Goal: Task Accomplishment & Management: Complete application form

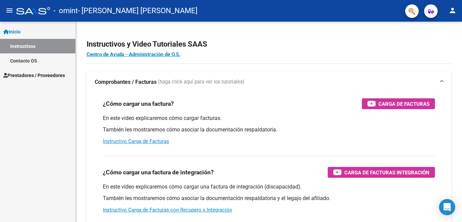
click at [50, 75] on span "Prestadores / Proveedores" at bounding box center [33, 75] width 61 height 7
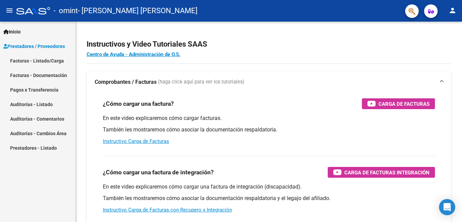
click at [40, 61] on link "Facturas - Listado/Carga" at bounding box center [37, 60] width 75 height 15
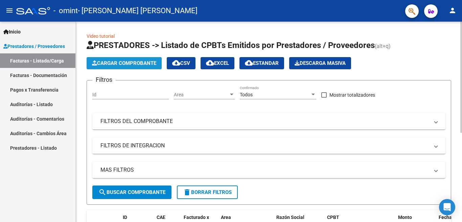
click at [118, 66] on span "Cargar Comprobante" at bounding box center [124, 63] width 64 height 6
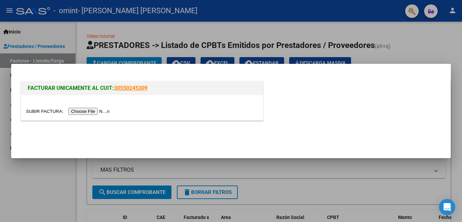
click at [77, 112] on input "file" at bounding box center [68, 111] width 85 height 7
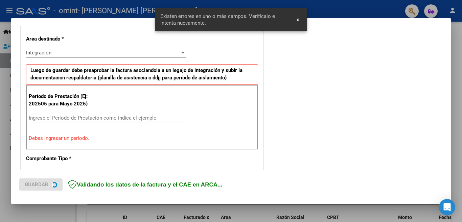
scroll to position [163, 0]
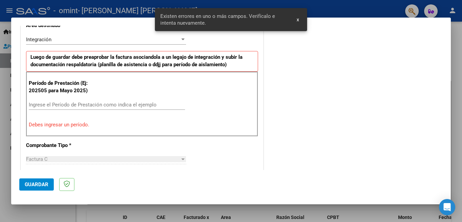
click at [298, 20] on span "x" at bounding box center [297, 20] width 2 height 6
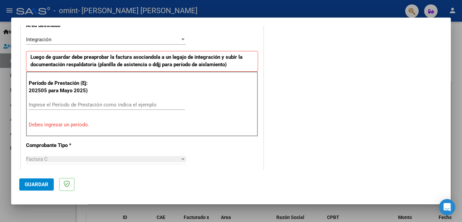
click at [103, 103] on input "Ingrese el Período de Prestación como indica el ejemplo" at bounding box center [107, 105] width 156 height 6
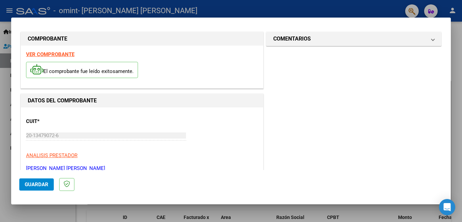
scroll to position [104, 0]
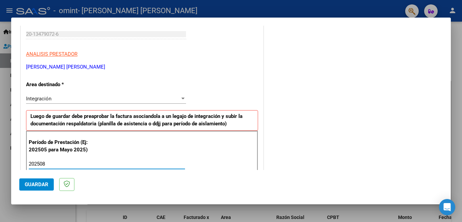
type input "202508"
click at [36, 184] on span "Guardar" at bounding box center [37, 184] width 24 height 6
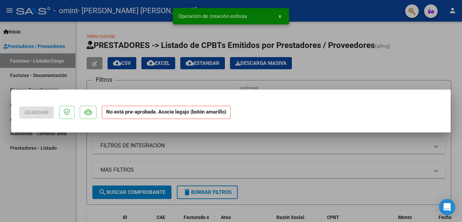
scroll to position [0, 0]
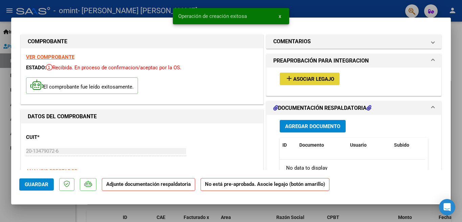
click at [301, 77] on span "Asociar Legajo" at bounding box center [313, 79] width 41 height 6
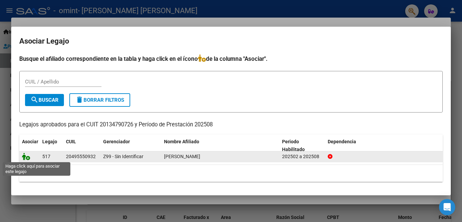
click at [26, 159] on icon at bounding box center [26, 156] width 8 height 7
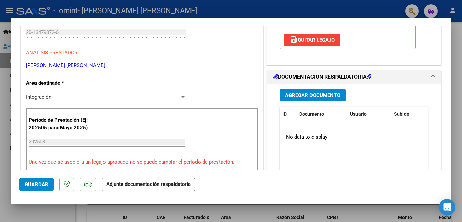
scroll to position [133, 0]
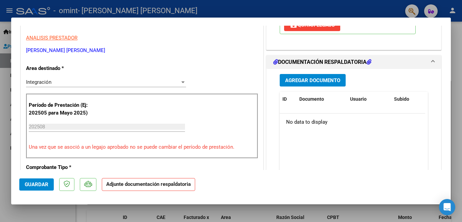
click at [322, 83] on span "Agregar Documento" at bounding box center [312, 80] width 55 height 6
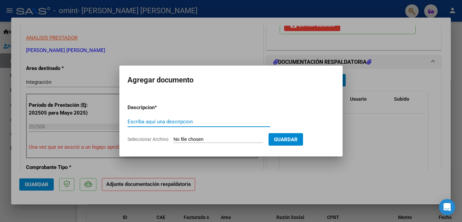
click at [165, 121] on input "Escriba aquí una descripcion" at bounding box center [198, 122] width 143 height 6
type input "factura"
click at [184, 138] on input "Seleccionar Archivo" at bounding box center [218, 139] width 90 height 6
type input "C:\fakepath\OMINT-[PERSON_NAME] A 4294 [DATE].pdf"
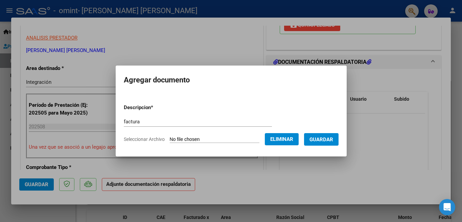
click at [323, 138] on span "Guardar" at bounding box center [321, 139] width 24 height 6
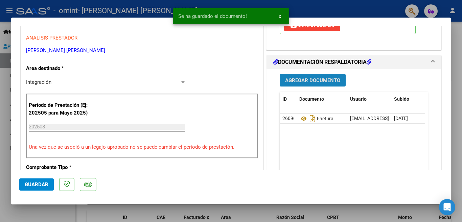
click at [307, 80] on span "Agregar Documento" at bounding box center [312, 80] width 55 height 6
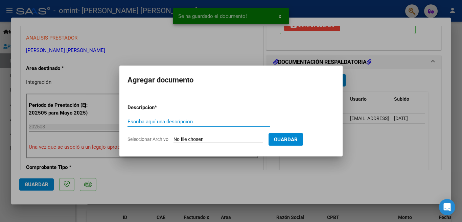
click at [170, 120] on input "Escriba aquí una descripcion" at bounding box center [198, 122] width 143 height 6
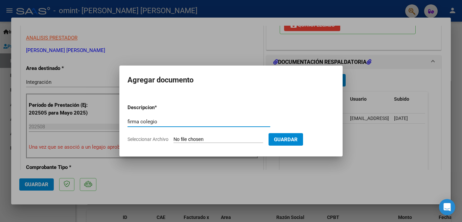
type input "firma colegio"
click at [190, 140] on input "Seleccionar Archivo" at bounding box center [218, 139] width 90 height 6
type input "C:\fakepath\OMINT [PERSON_NAME] FIRMA COLEGIO [DATE].pdf"
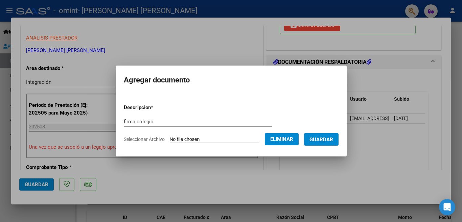
click at [319, 140] on span "Guardar" at bounding box center [321, 139] width 24 height 6
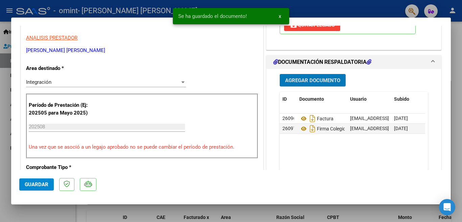
click at [312, 78] on span "Agregar Documento" at bounding box center [312, 80] width 55 height 6
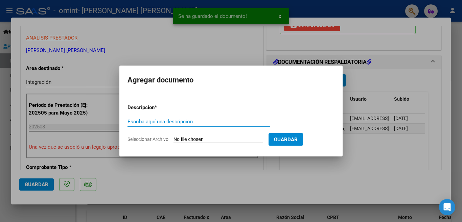
click at [211, 120] on input "Escriba aquí una descripcion" at bounding box center [198, 122] width 143 height 6
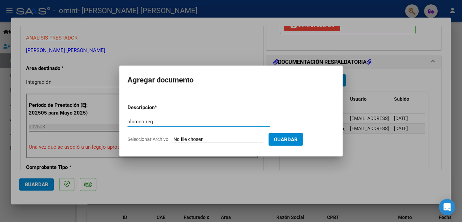
type input "alumno reg"
click at [189, 141] on input "Seleccionar Archivo" at bounding box center [218, 139] width 90 height 6
type input "C:\fakepath\OMINT-[PERSON_NAME] CERTF ALUM REG [DATE].pdf"
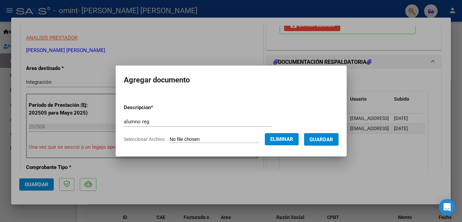
click at [326, 138] on span "Guardar" at bounding box center [321, 139] width 24 height 6
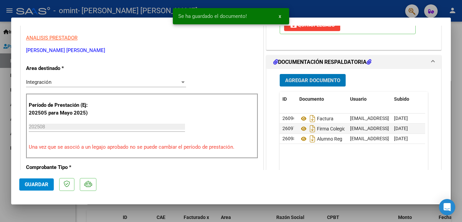
click at [35, 186] on span "Guardar" at bounding box center [37, 184] width 24 height 6
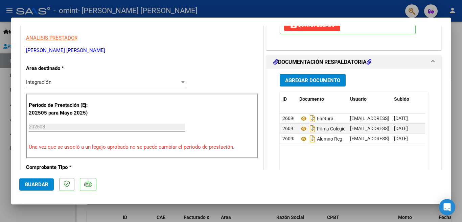
click at [35, 184] on span "Guardar" at bounding box center [37, 184] width 24 height 6
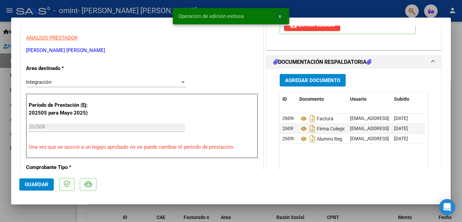
click at [280, 18] on span "x" at bounding box center [279, 16] width 2 height 6
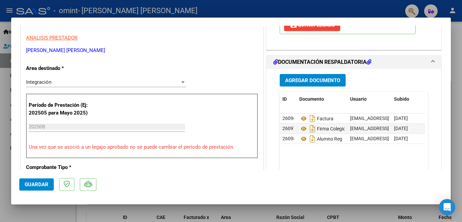
click at [286, 14] on div at bounding box center [231, 111] width 462 height 222
